Goal: Task Accomplishment & Management: Use online tool/utility

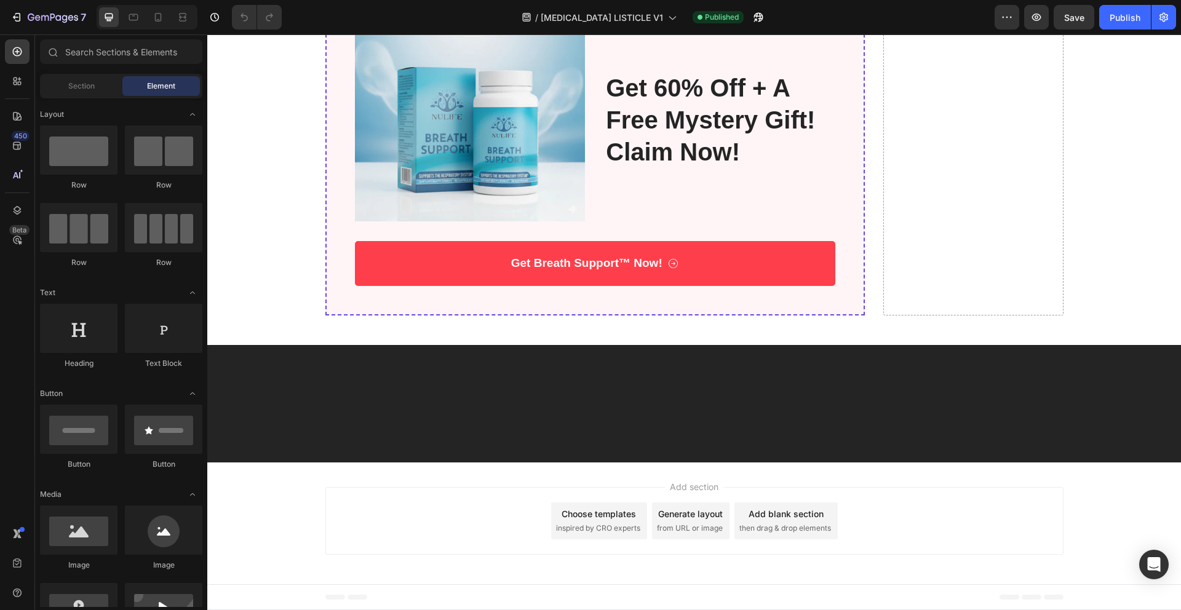
scroll to position [3838, 0]
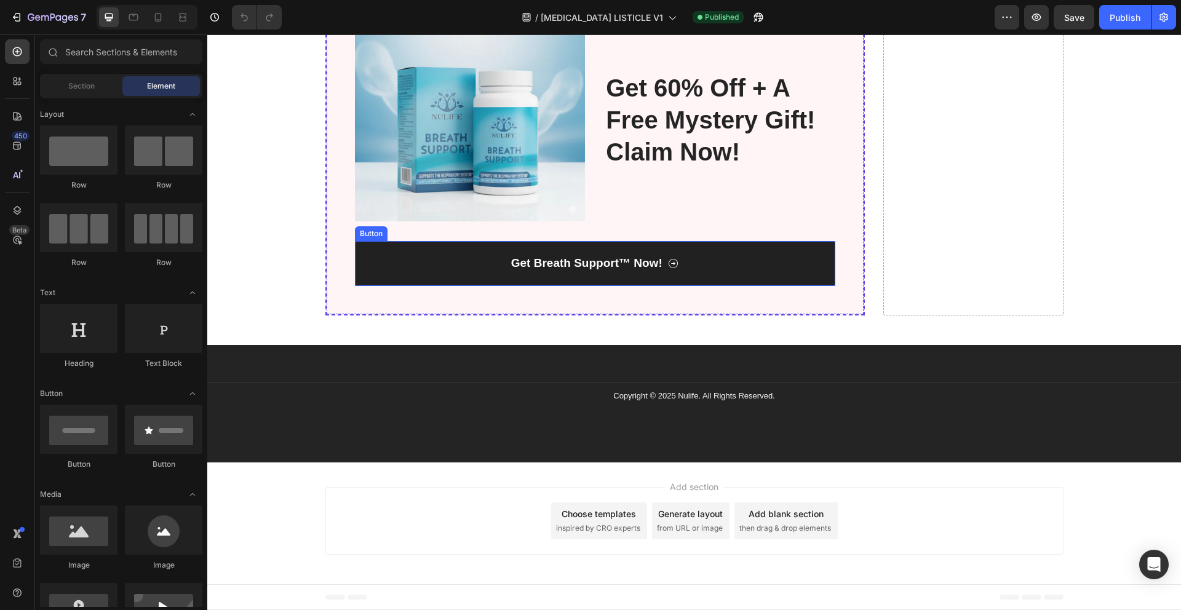
click at [527, 286] on link "Get Breath Support™ Now!" at bounding box center [595, 263] width 481 height 45
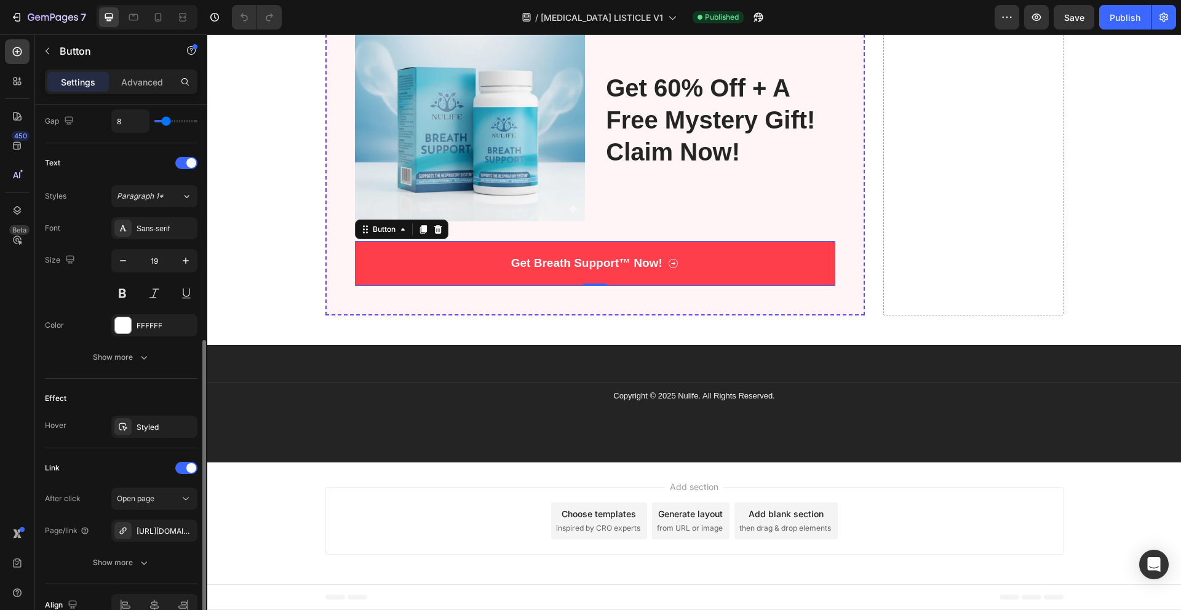
scroll to position [535, 0]
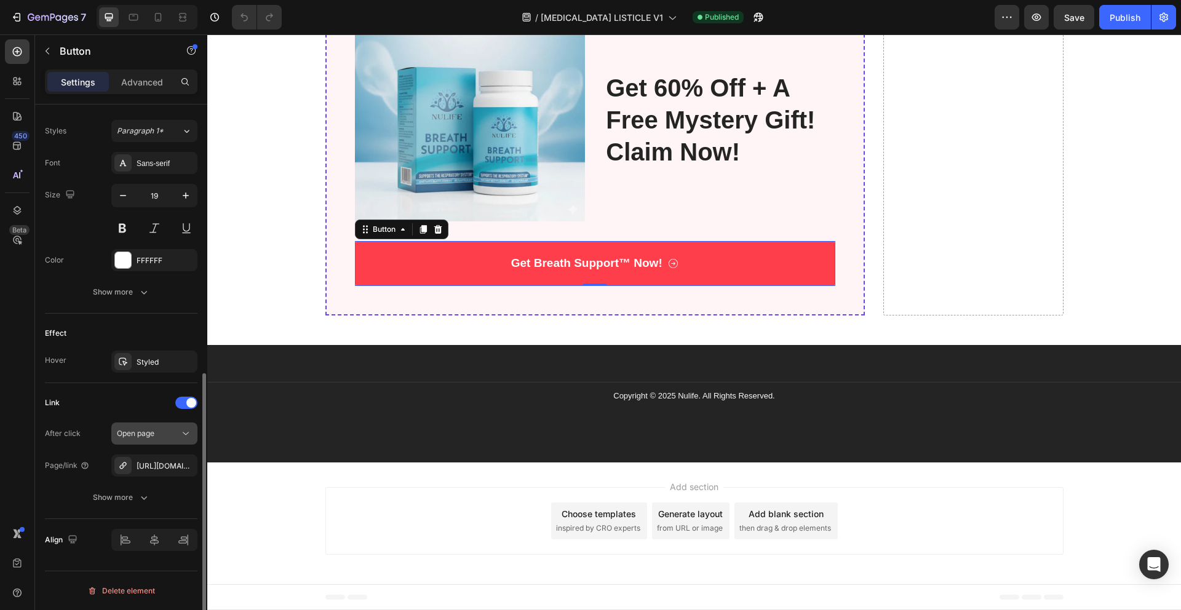
click at [129, 436] on span "Open page" at bounding box center [136, 433] width 38 height 9
click at [143, 434] on span "Open page" at bounding box center [136, 433] width 38 height 9
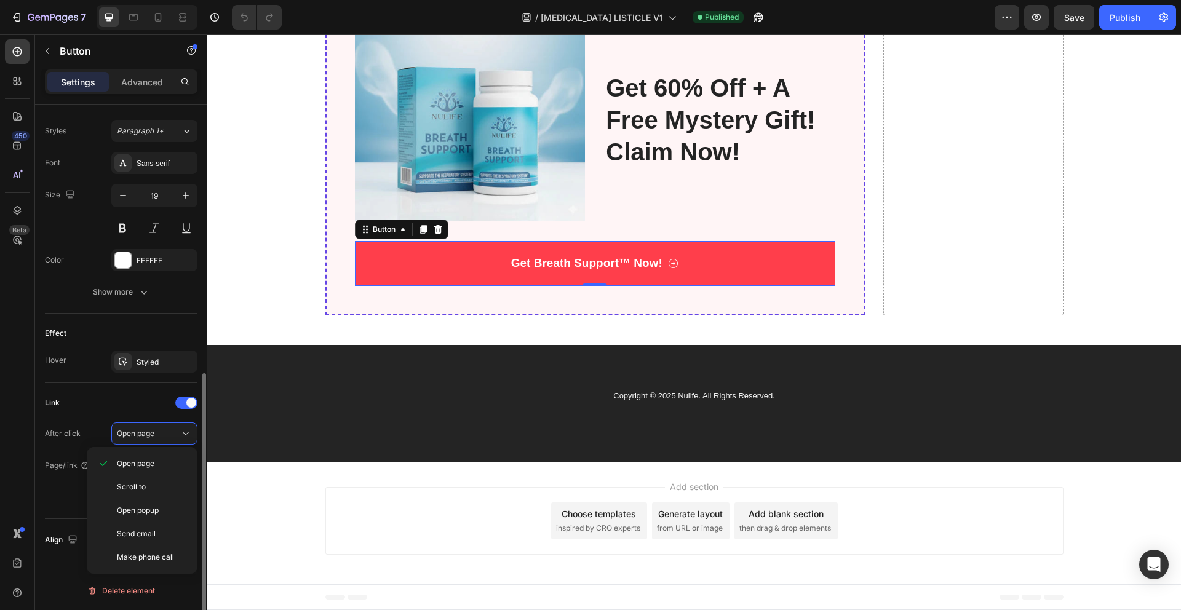
click at [119, 394] on div "Link" at bounding box center [121, 403] width 153 height 20
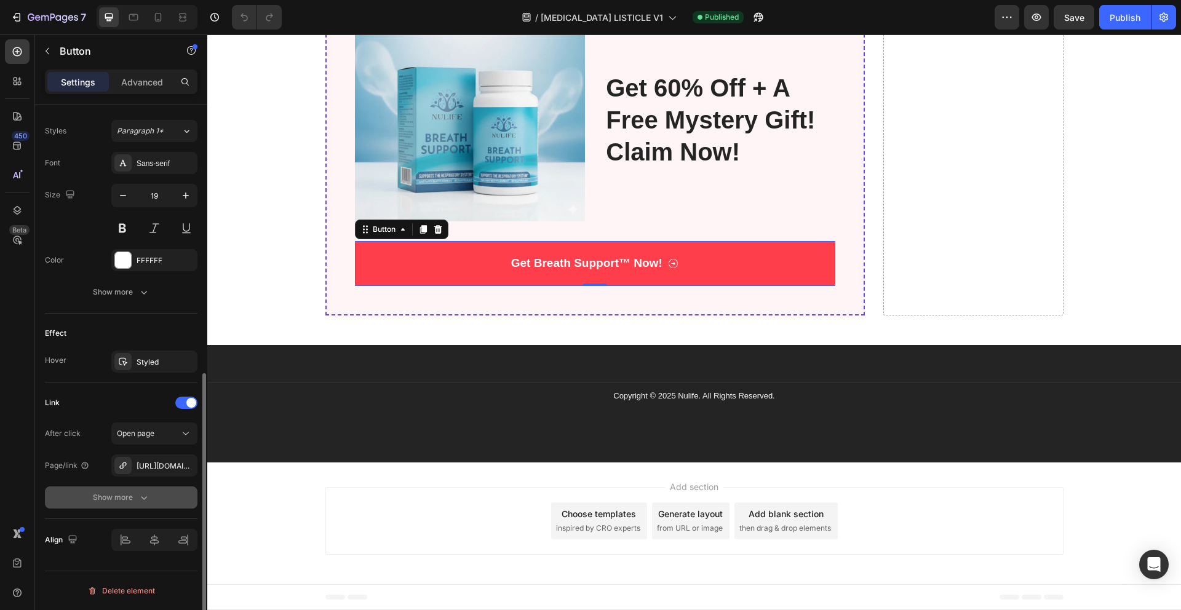
click at [142, 504] on button "Show more" at bounding box center [121, 498] width 153 height 22
click at [190, 499] on div "No" at bounding box center [176, 498] width 41 height 20
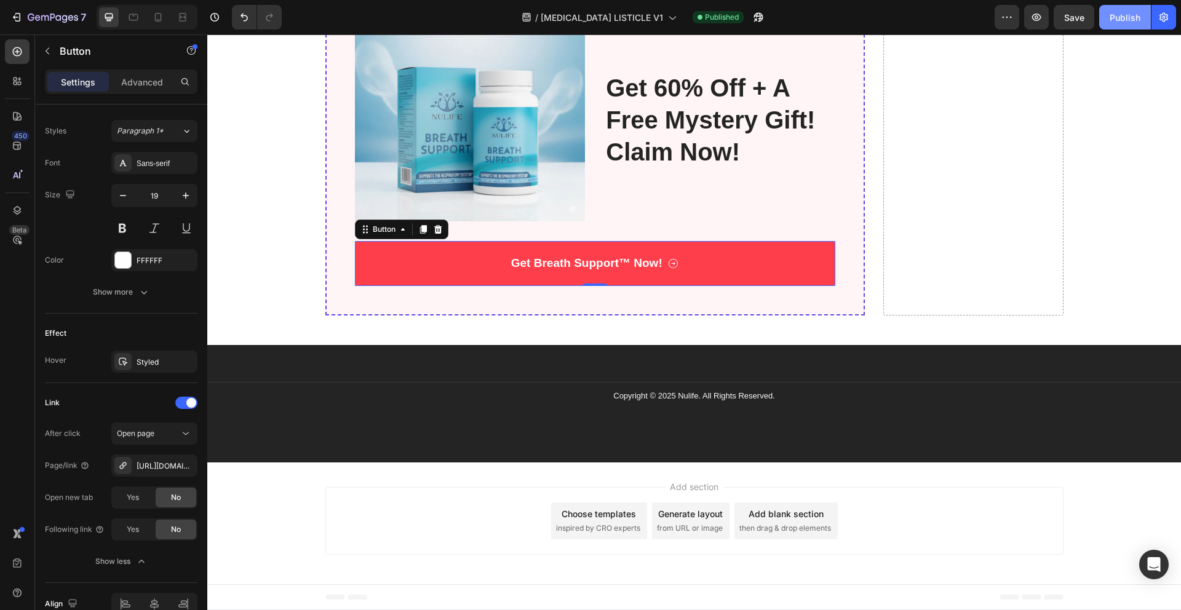
click at [1123, 19] on div "Publish" at bounding box center [1125, 17] width 31 height 13
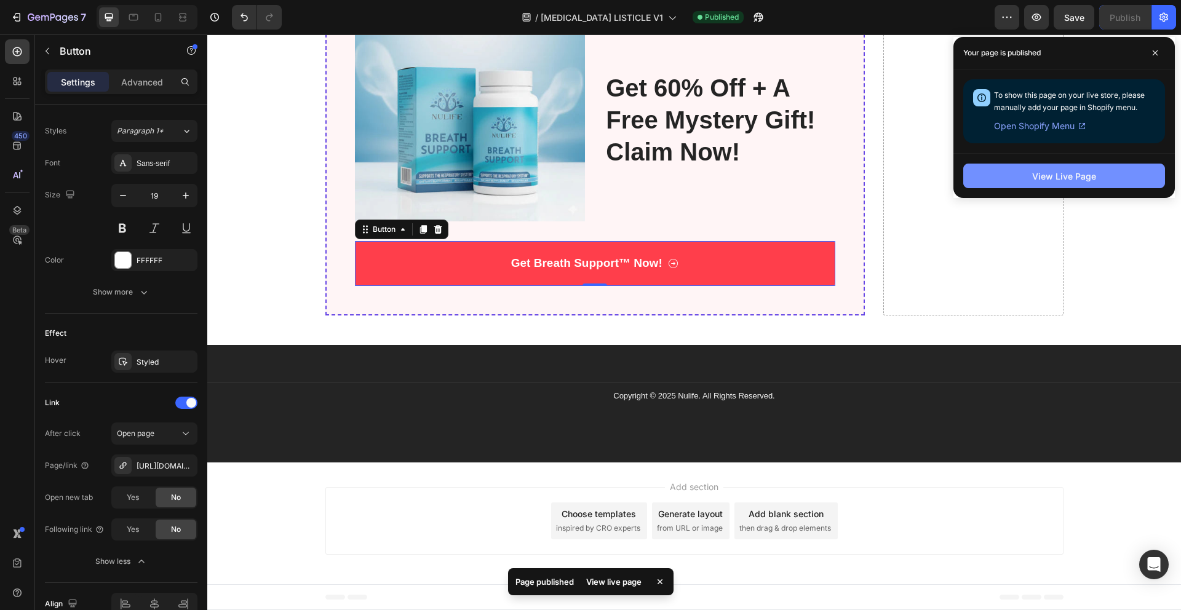
click at [1095, 178] on div "View Live Page" at bounding box center [1064, 176] width 64 height 13
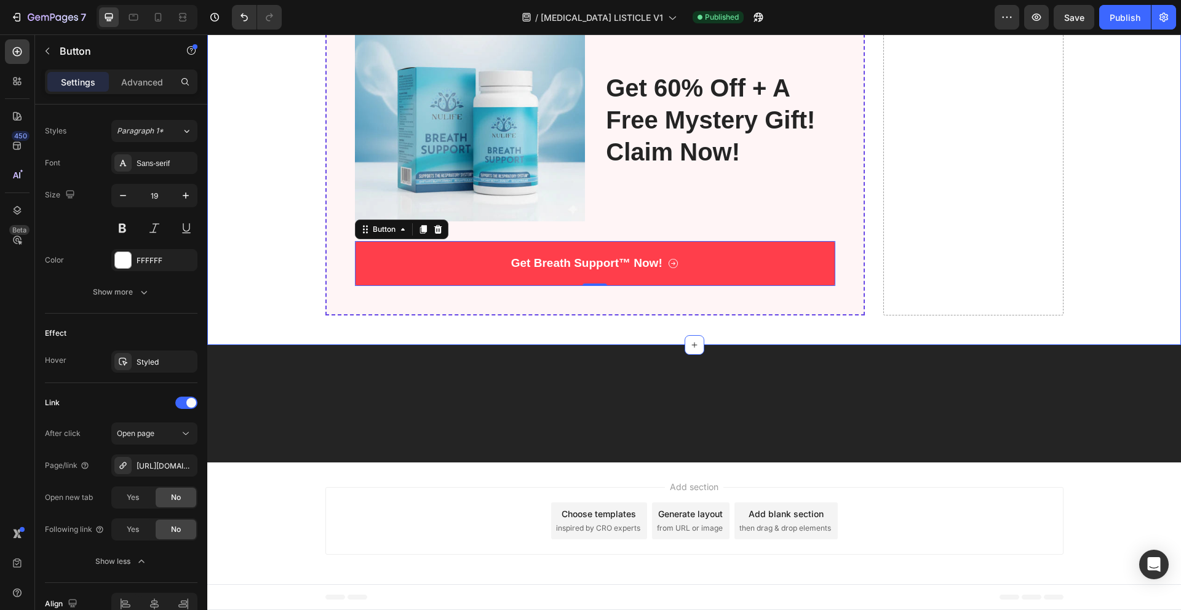
scroll to position [3293, 0]
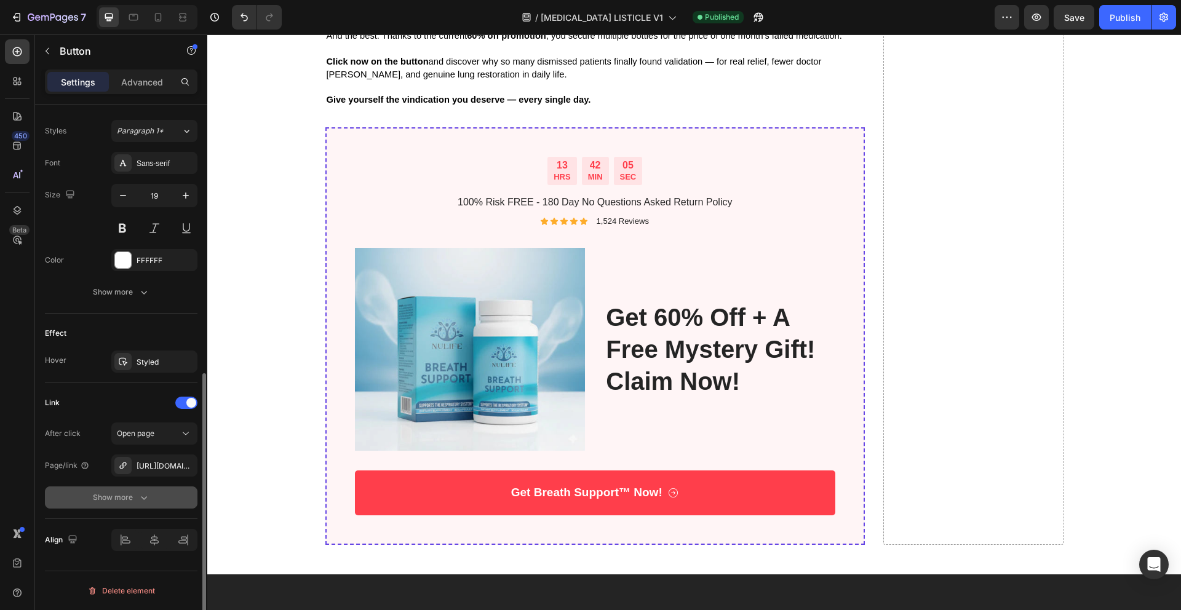
click at [126, 493] on div "Show more" at bounding box center [121, 497] width 57 height 12
click at [172, 499] on span "No" at bounding box center [176, 497] width 10 height 11
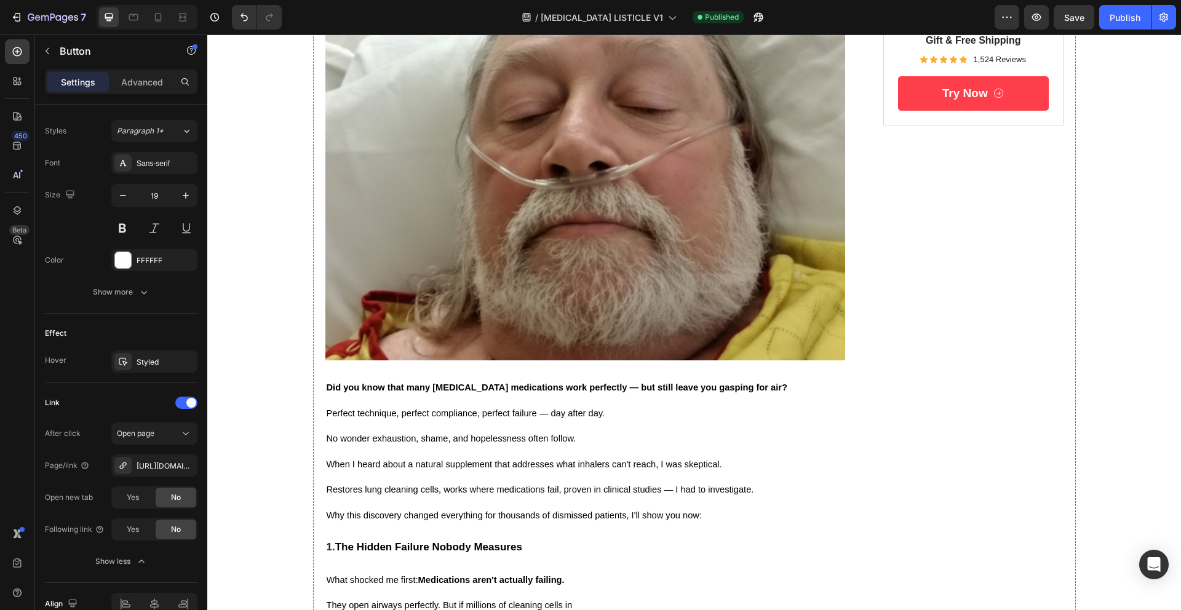
scroll to position [0, 0]
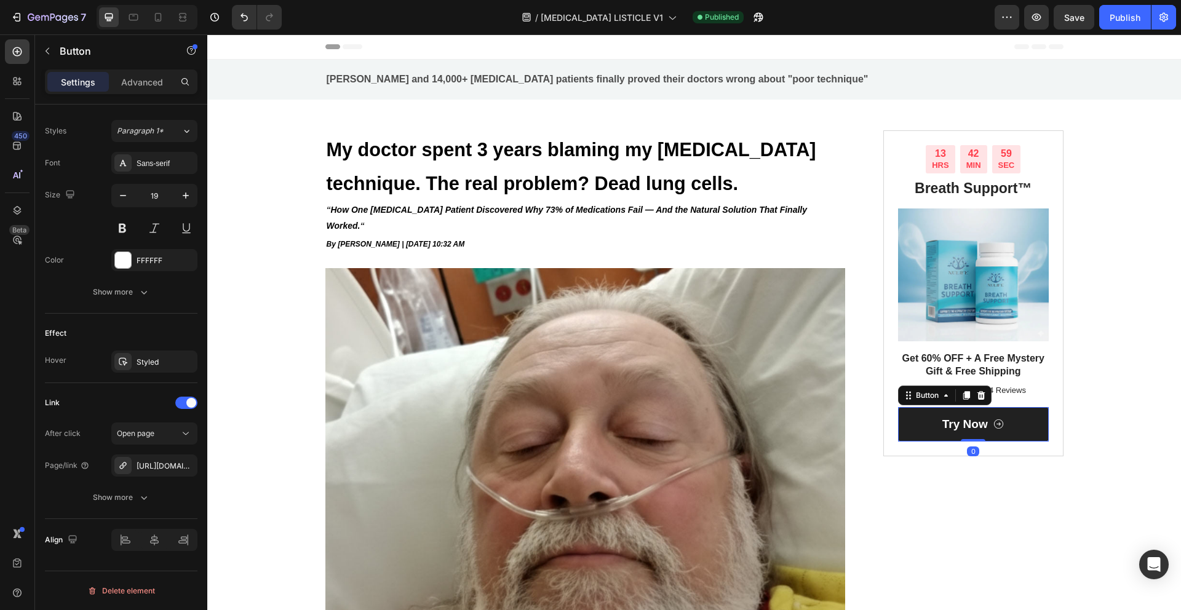
click at [926, 435] on link "Try Now" at bounding box center [973, 424] width 151 height 35
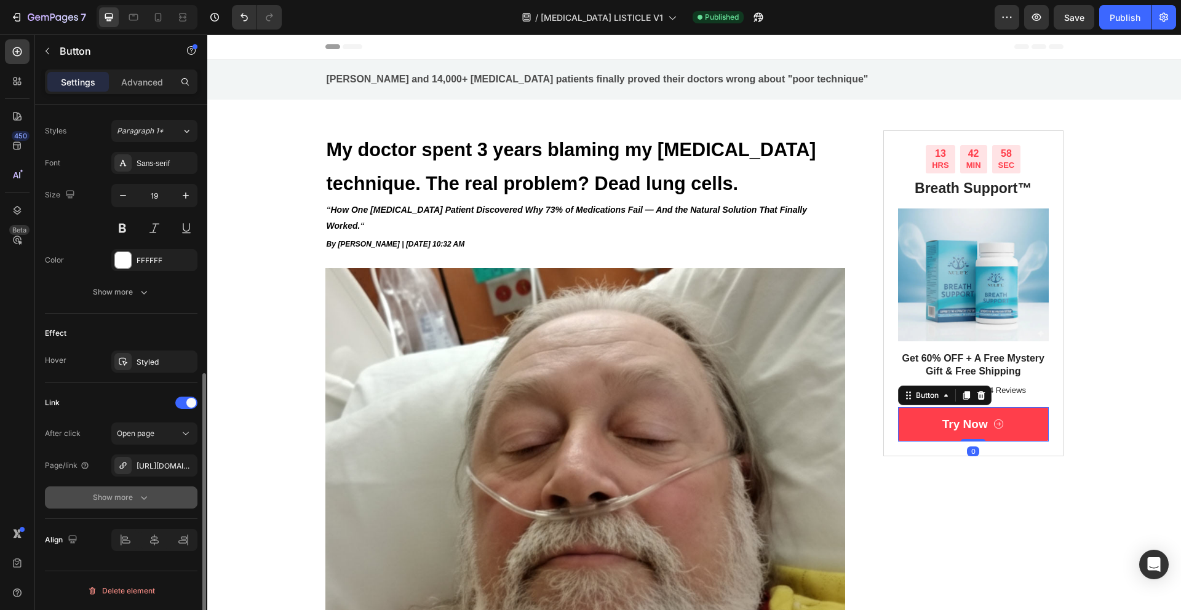
click at [105, 498] on div "Show more" at bounding box center [121, 497] width 57 height 12
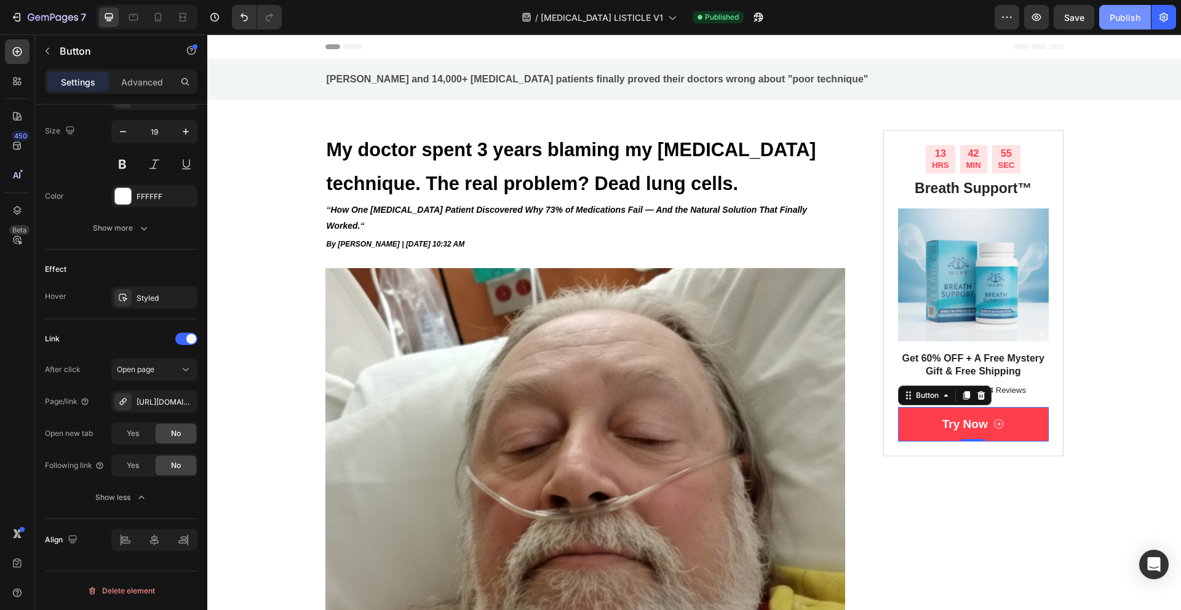
click at [1133, 24] on button "Publish" at bounding box center [1125, 17] width 52 height 25
